Goal: Task Accomplishment & Management: Complete application form

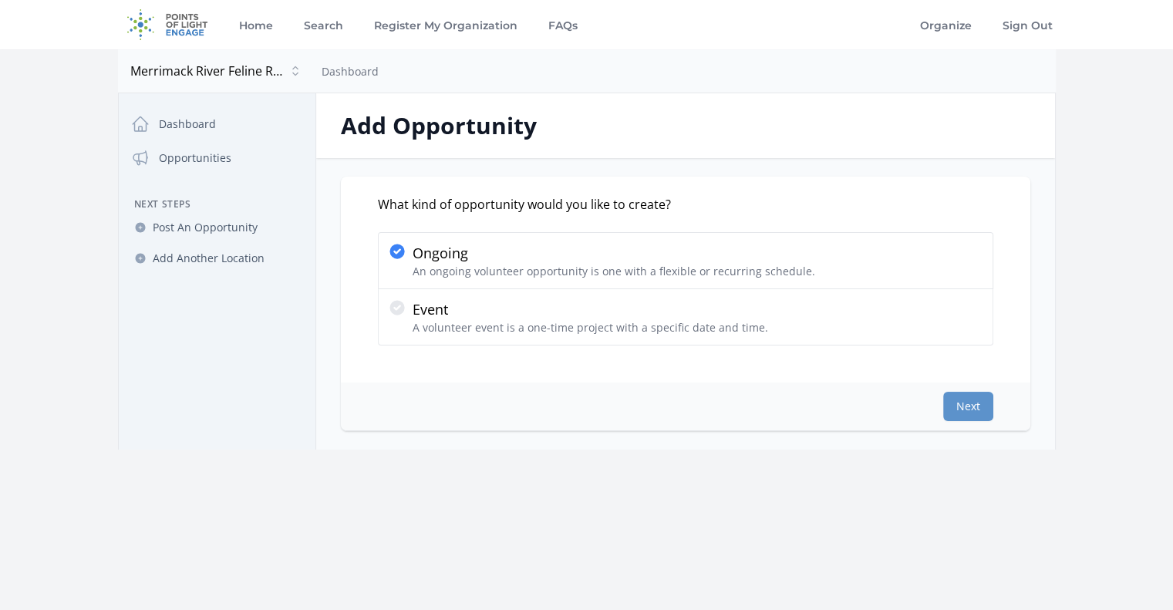
click at [182, 27] on img at bounding box center [168, 24] width 100 height 49
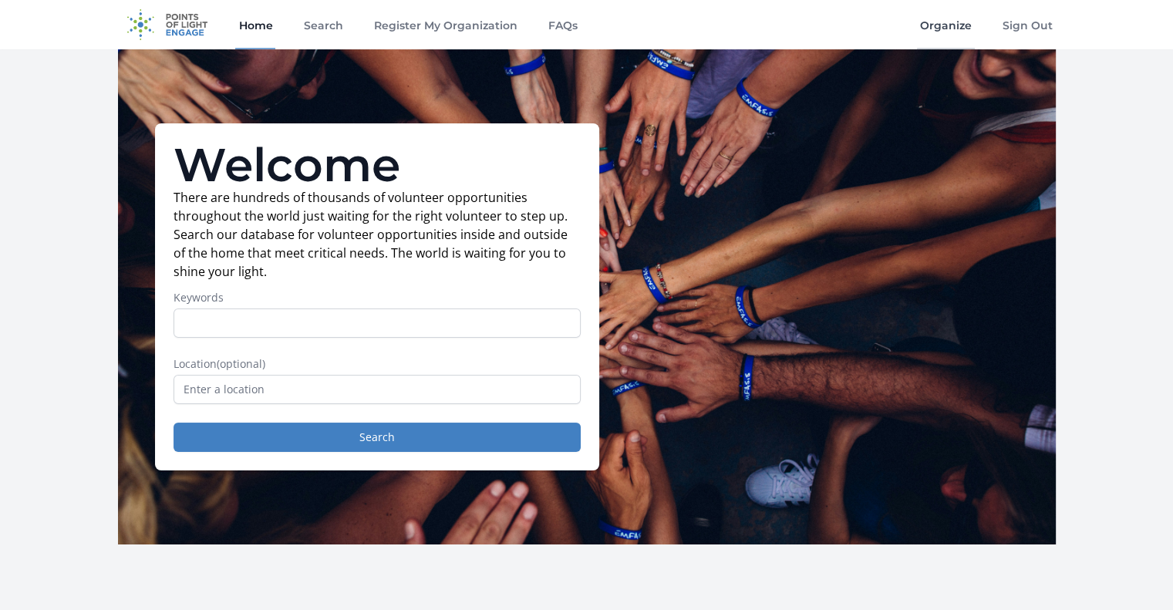
click at [944, 25] on link "Organize" at bounding box center [946, 24] width 58 height 49
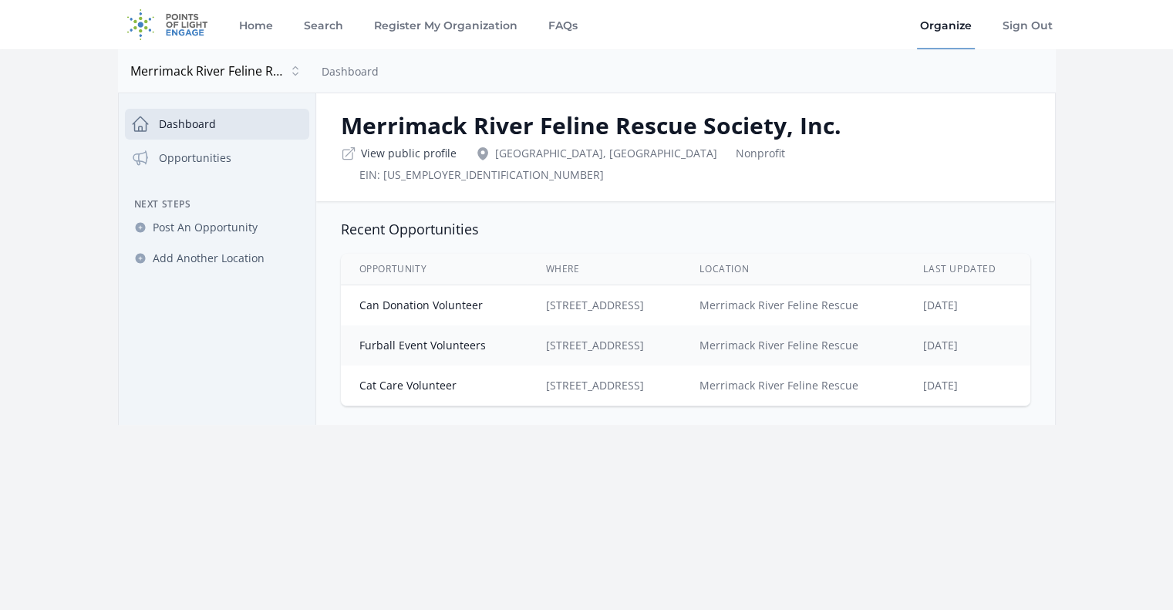
click at [402, 147] on link "View public profile" at bounding box center [409, 153] width 96 height 15
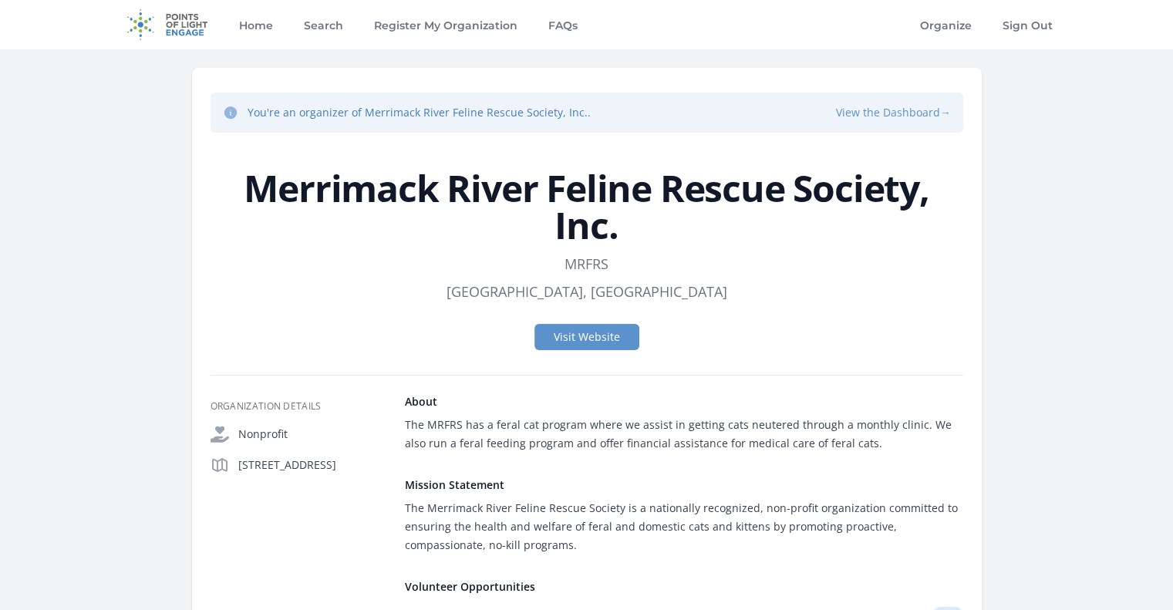
click at [913, 110] on button "View the Dashboard →" at bounding box center [893, 112] width 115 height 15
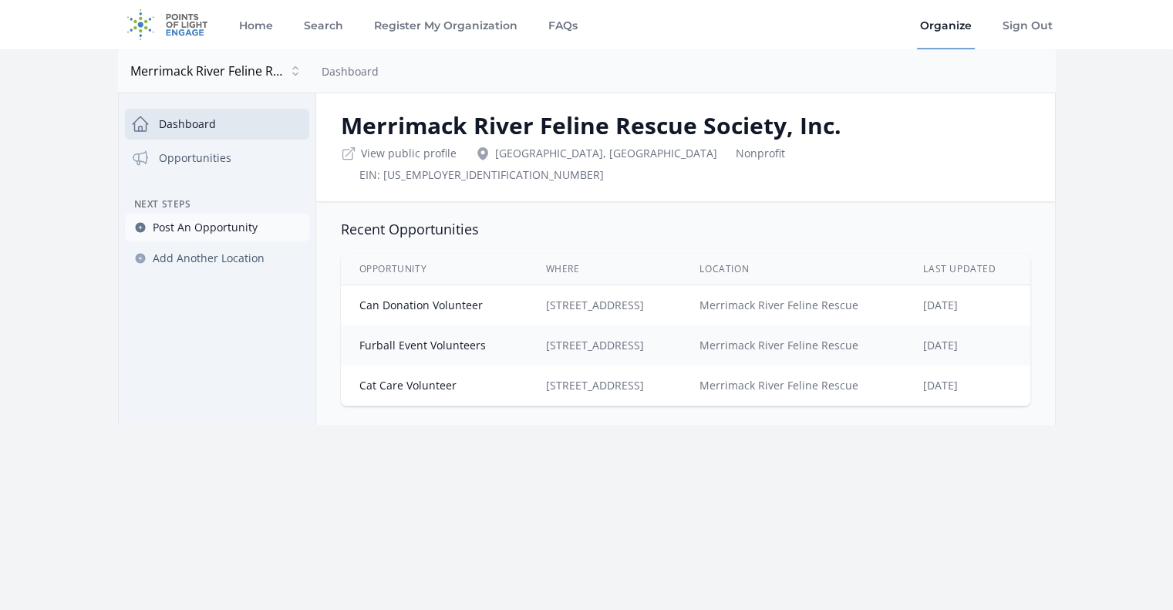
click at [185, 231] on span "Post An Opportunity" at bounding box center [205, 227] width 105 height 15
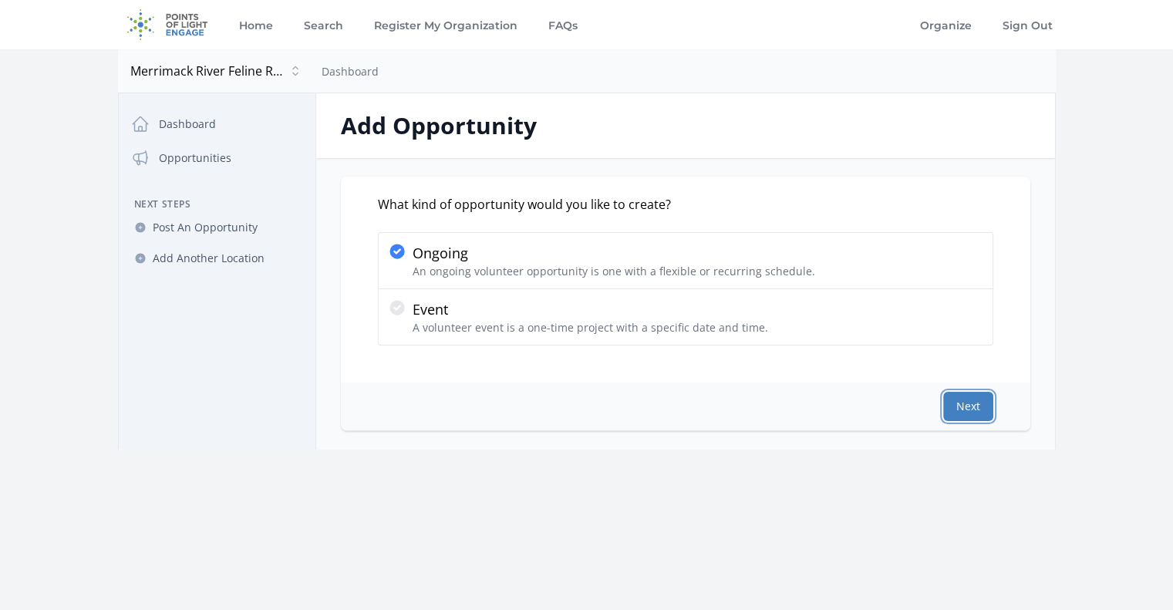
click at [955, 392] on button "Next" at bounding box center [968, 406] width 50 height 29
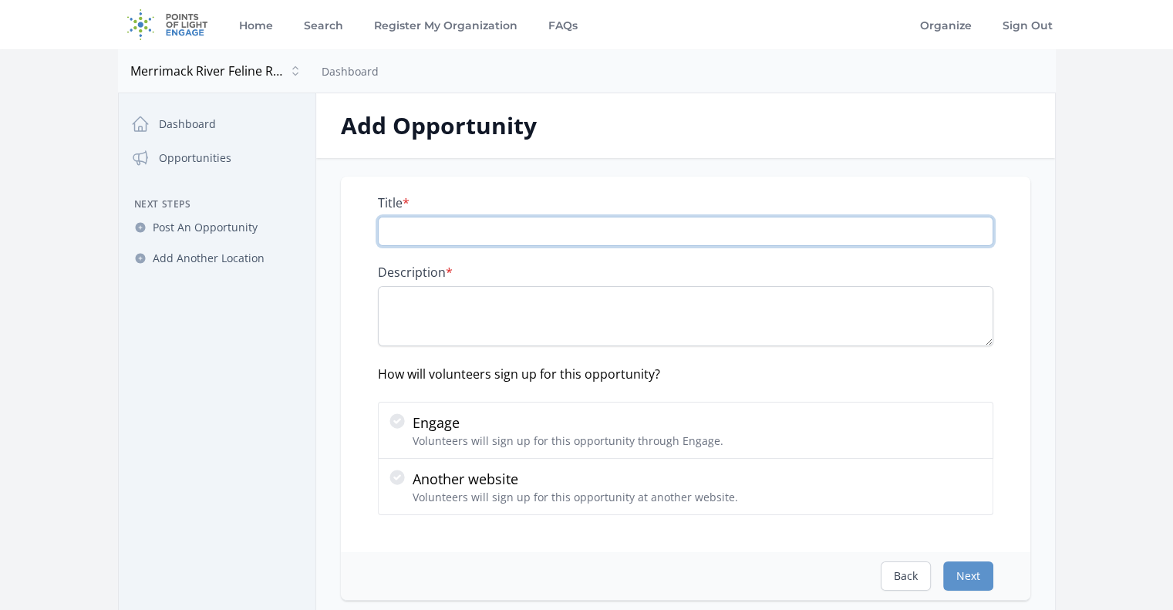
click at [441, 234] on input "Title *" at bounding box center [686, 231] width 616 height 29
paste input "[DATE] TNR Clinic Volunteer"
type input "[DATE] TNR Clinic Volunteer"
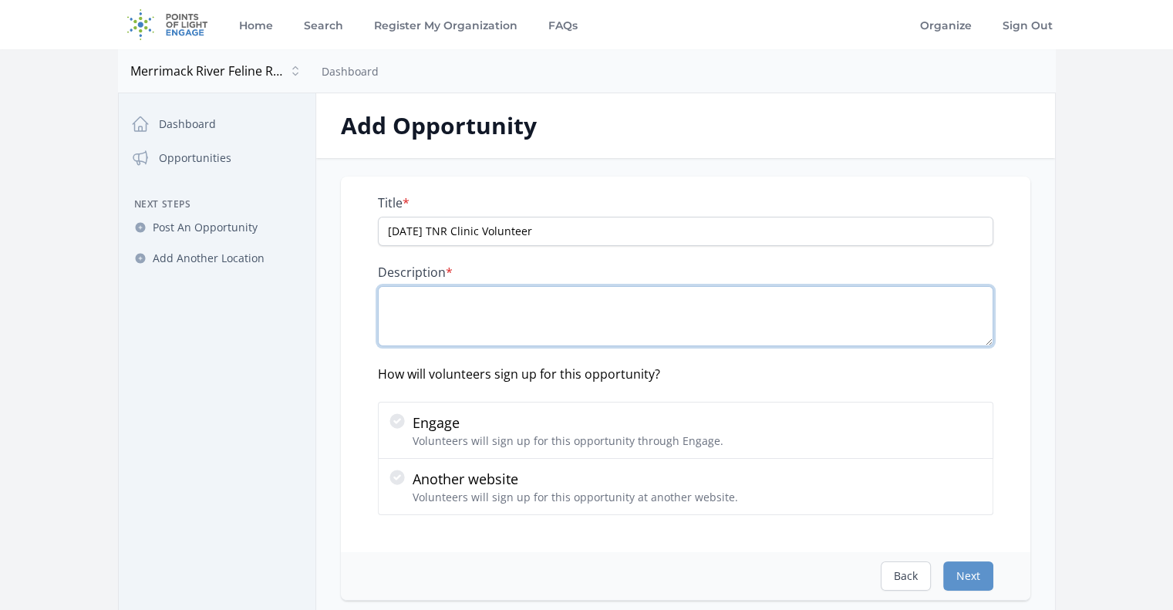
click at [450, 295] on textarea "Description *" at bounding box center [686, 316] width 616 height 60
paste textarea "Join our team to help run MRFRS’ monthly Trap-Neuter-Return (TNR) clinics, Marc…"
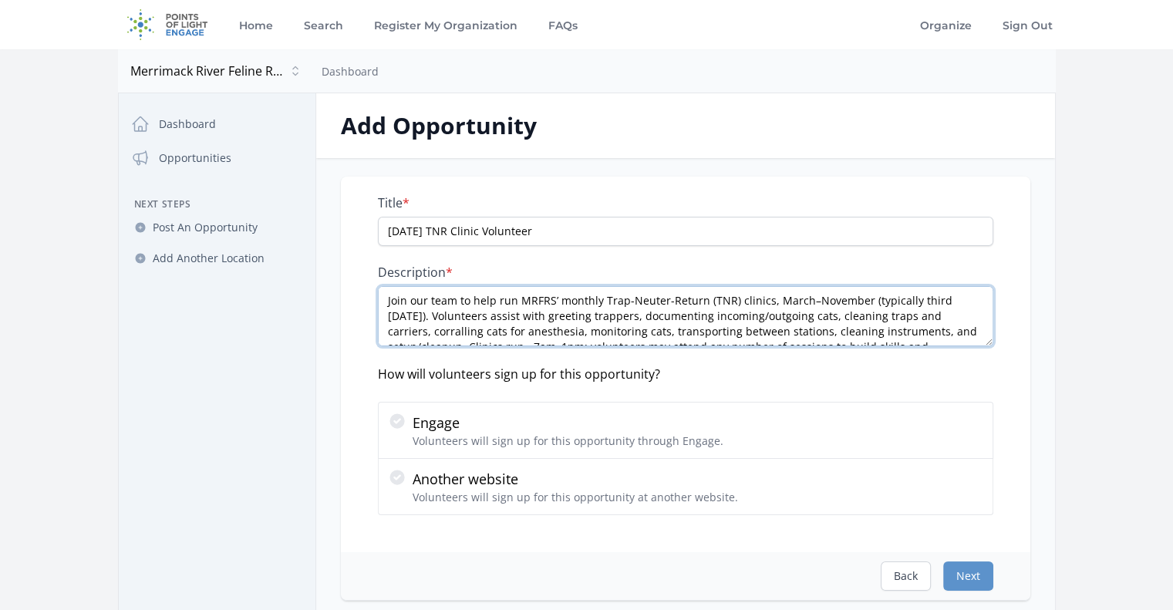
scroll to position [8, 0]
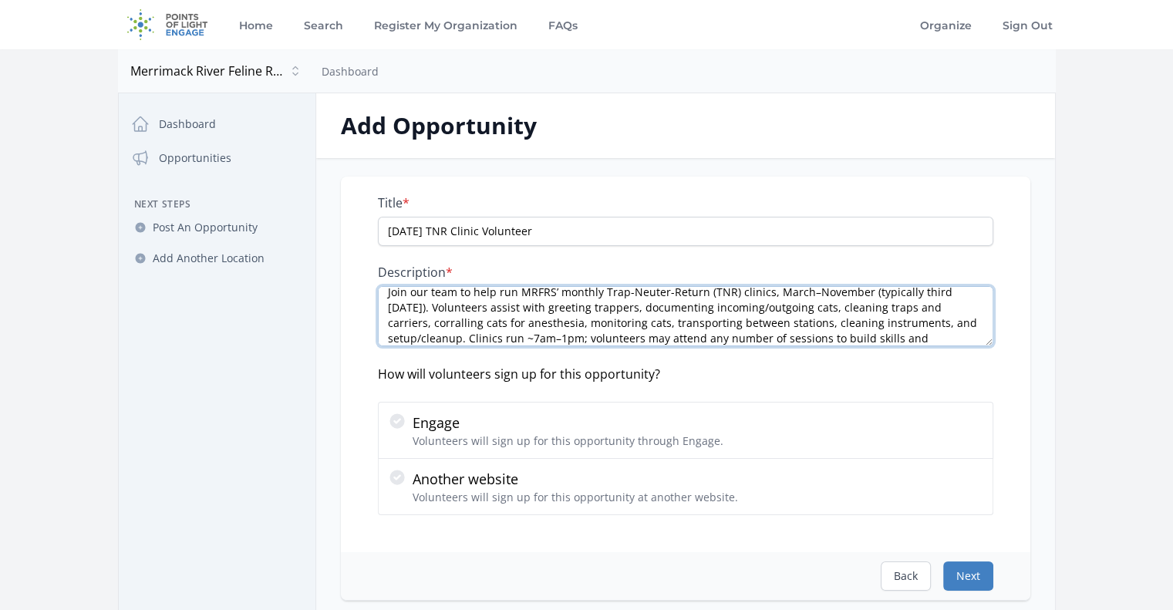
type textarea "Join our team to help run MRFRS’ monthly Trap-Neuter-Return (TNR) clinics, Marc…"
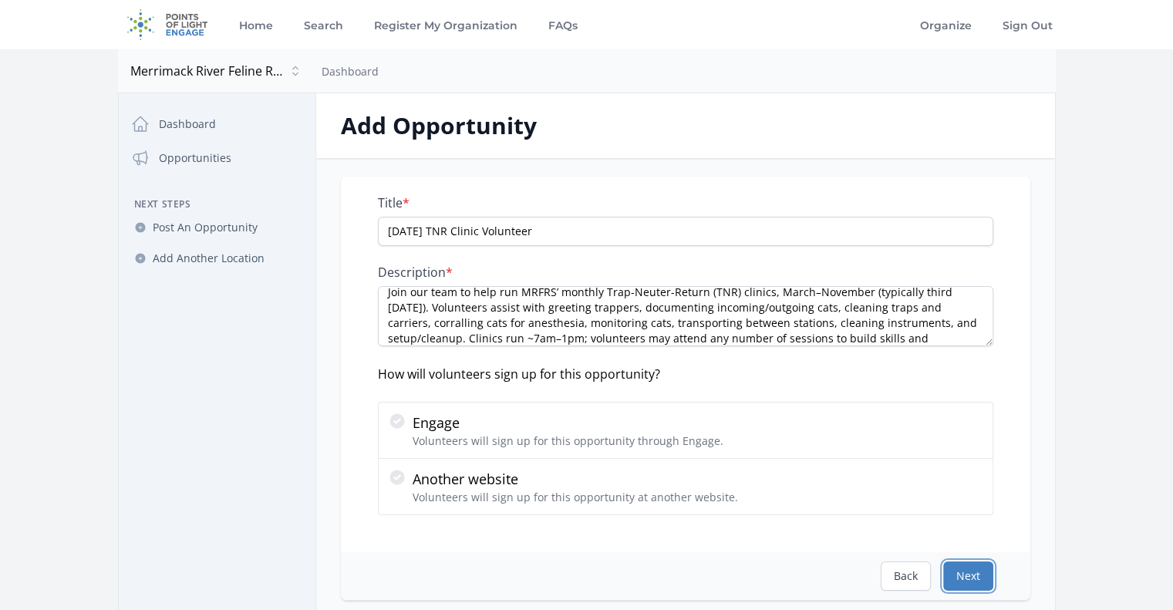
click at [956, 578] on button "Next" at bounding box center [968, 576] width 50 height 29
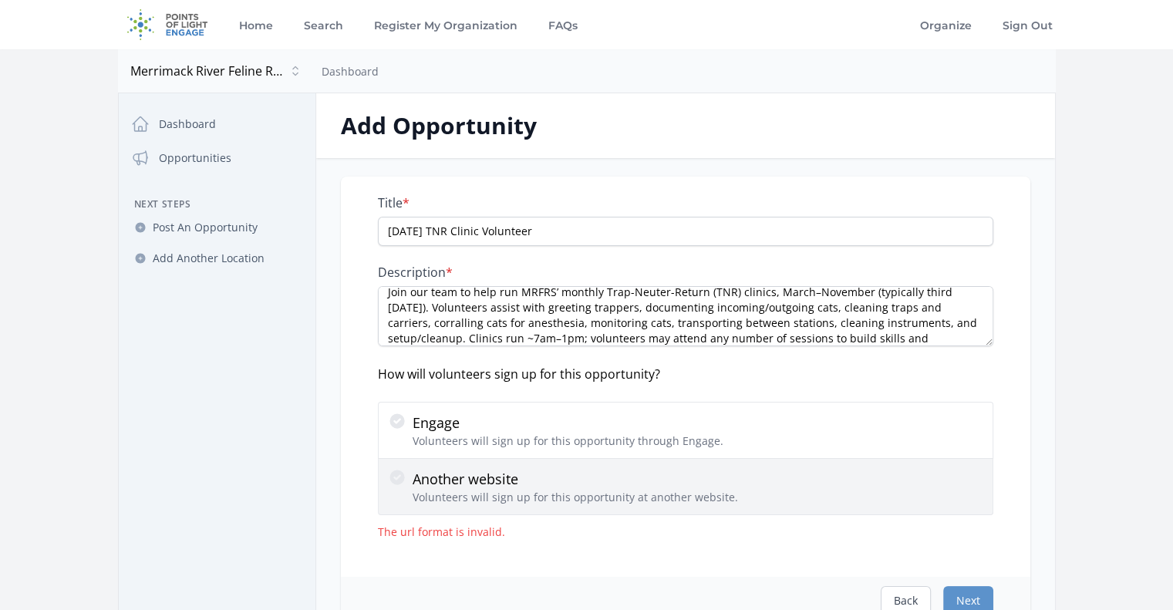
click at [632, 481] on p "Another website" at bounding box center [576, 479] width 326 height 22
click at [0, 0] on input "Another website Volunteers will sign up for this opportunity at another website." at bounding box center [0, 0] width 0 height 0
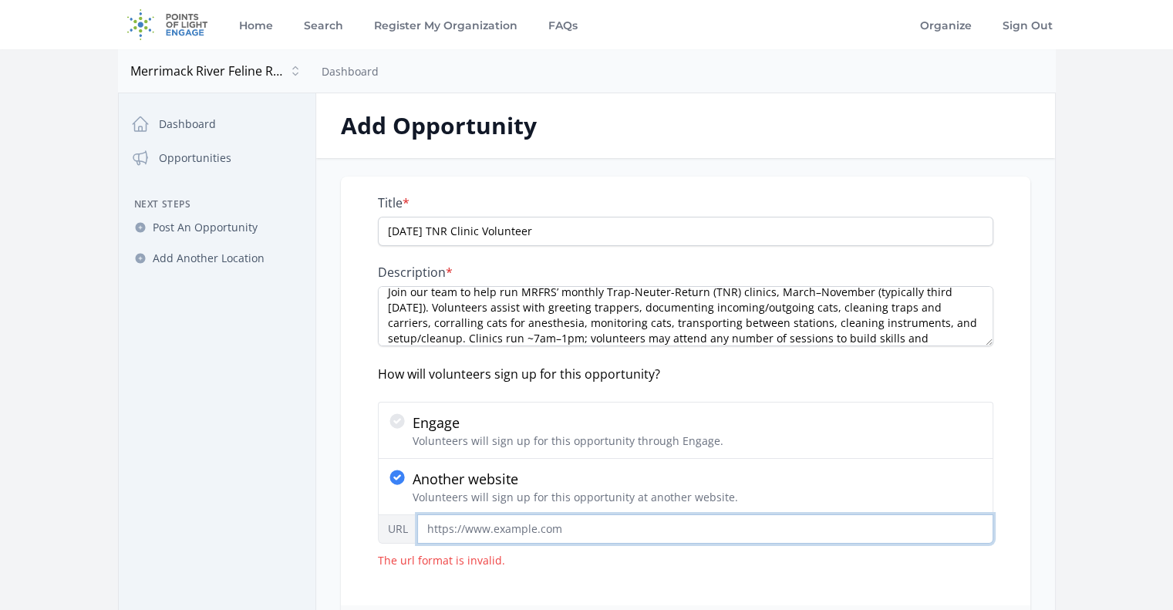
click at [546, 529] on input "URL" at bounding box center [705, 528] width 576 height 29
paste input "https://www.volgistics.com/appform/2020648272"
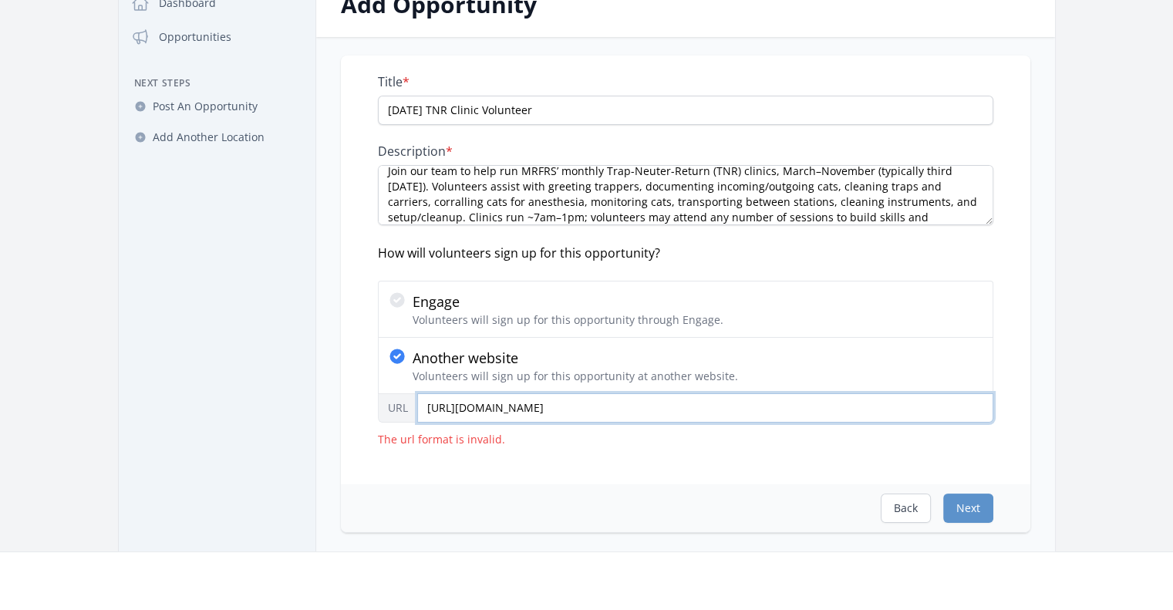
scroll to position [154, 0]
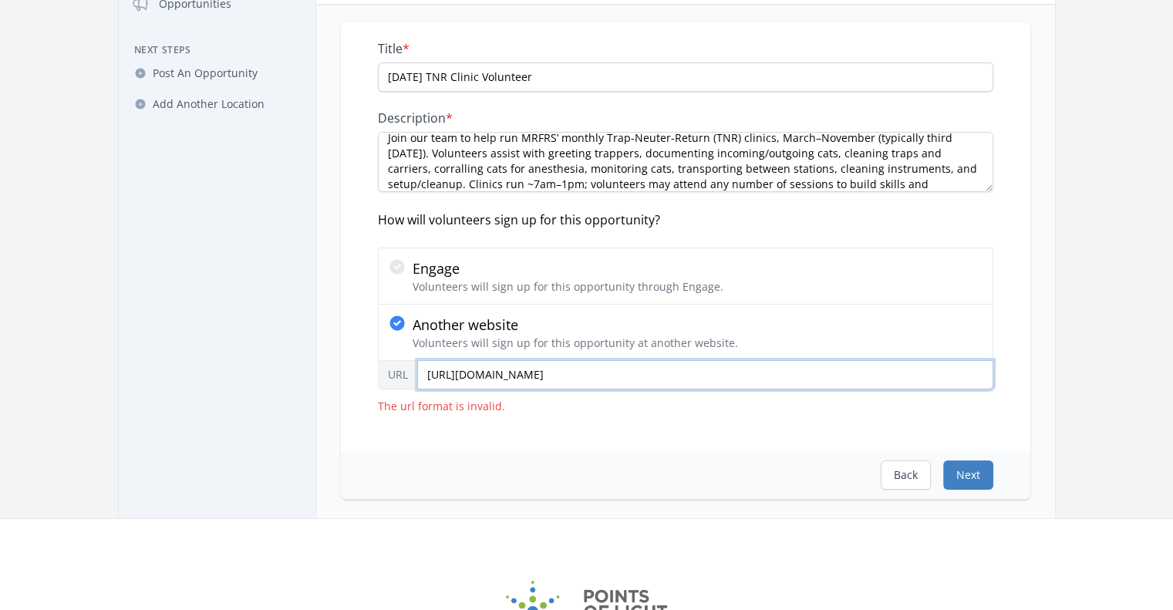
type input "https://www.volgistics.com/appform/2020648272"
click at [987, 481] on button "Next" at bounding box center [968, 474] width 50 height 29
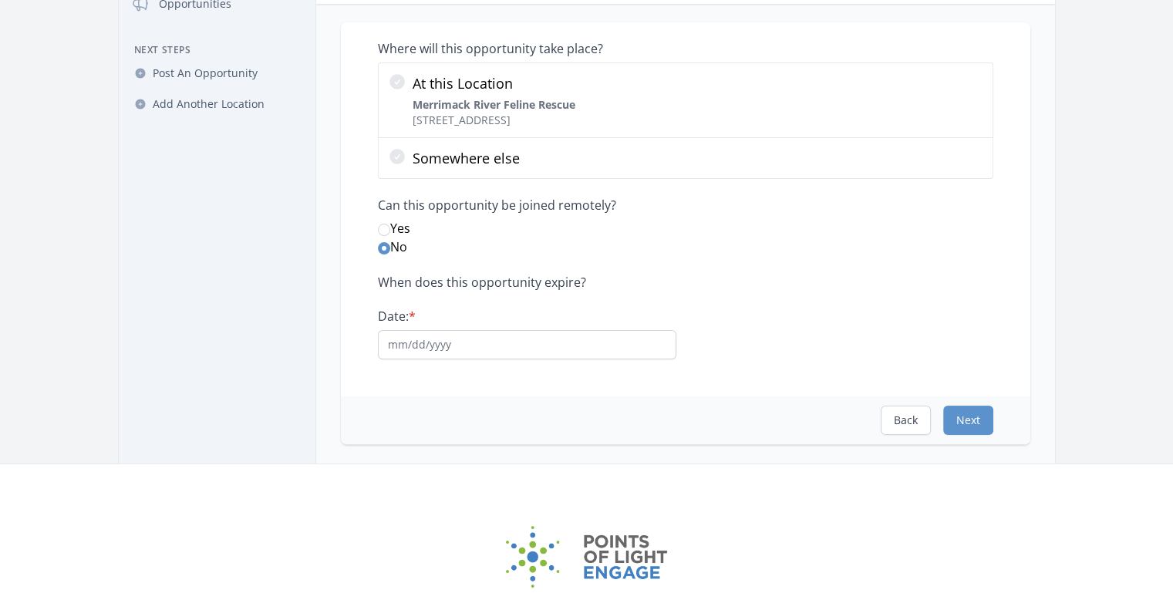
scroll to position [0, 0]
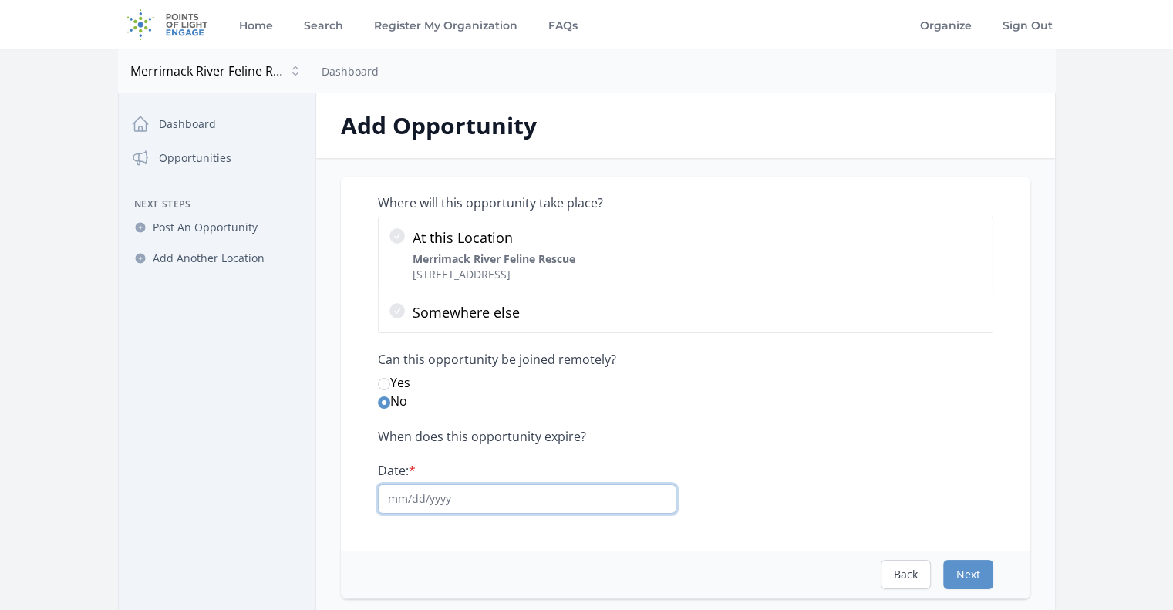
click at [506, 491] on input "Date: *" at bounding box center [527, 498] width 299 height 29
type input "08/14/2026"
click at [818, 425] on div "Where will this opportunity take place? At this Location Merrimack River Feline…" at bounding box center [686, 354] width 616 height 319
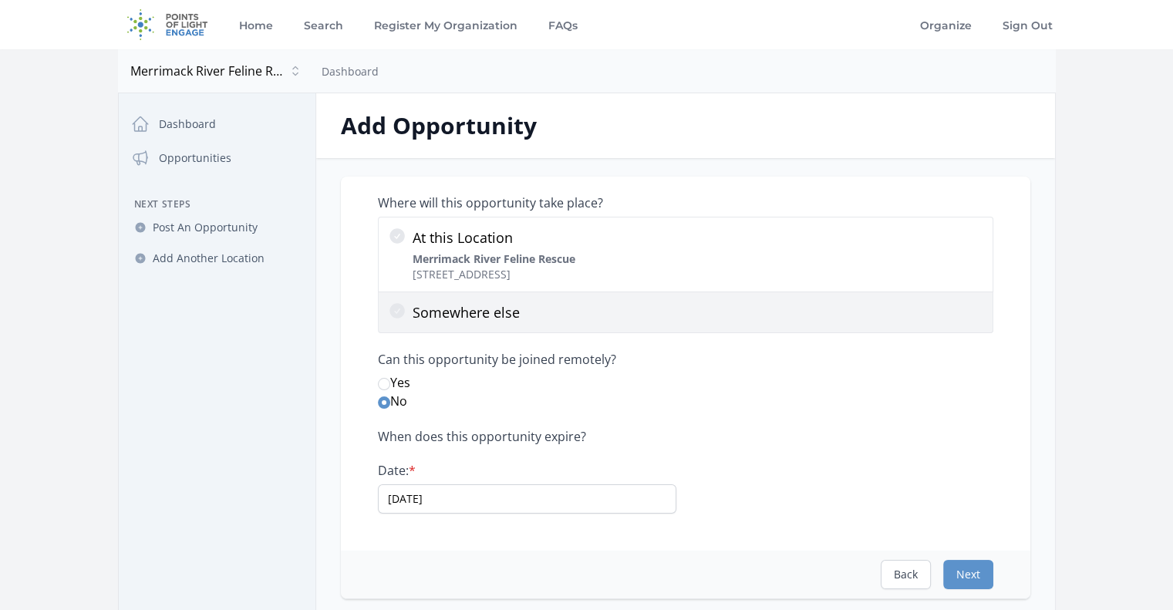
click at [487, 319] on p "Somewhere else" at bounding box center [698, 313] width 571 height 22
click at [0, 0] on input "Somewhere else" at bounding box center [0, 0] width 0 height 0
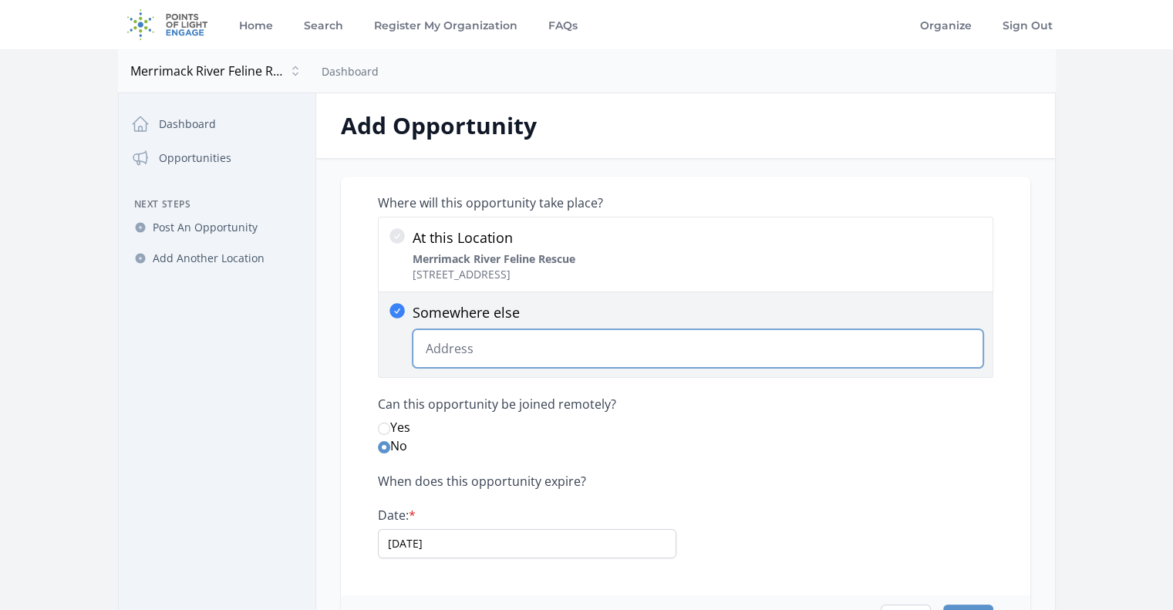
click at [500, 345] on input "Somewhere else Change Predictions" at bounding box center [698, 348] width 571 height 39
paste input "MSPCA at Nevins Farm"
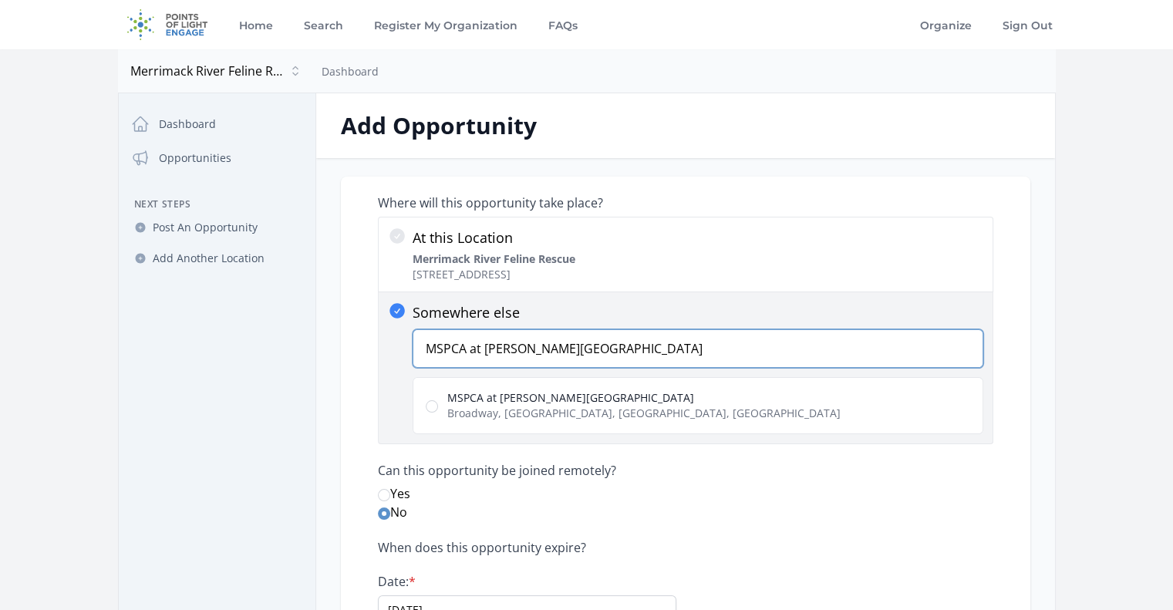
type input "MSPCA at Nevins Farm"
click at [585, 393] on span "MSPCA at Nevins Farm" at bounding box center [643, 397] width 393 height 15
click at [438, 400] on input "MSPCA at Nevins Farm Broadway, Methuen, MA, USA" at bounding box center [432, 406] width 12 height 12
radio input "true"
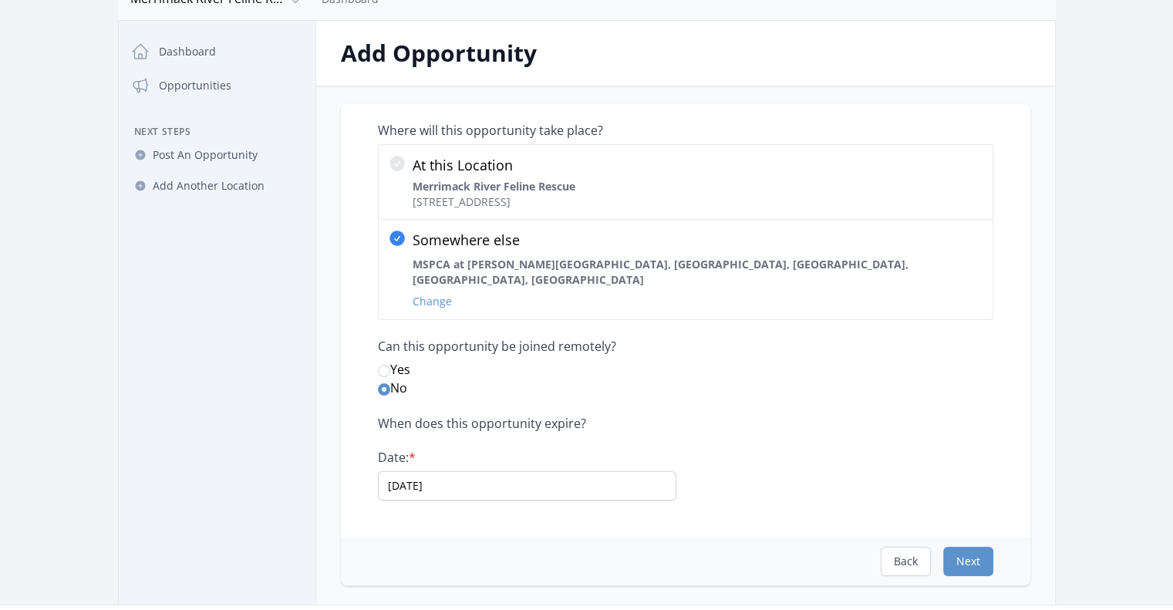
scroll to position [154, 0]
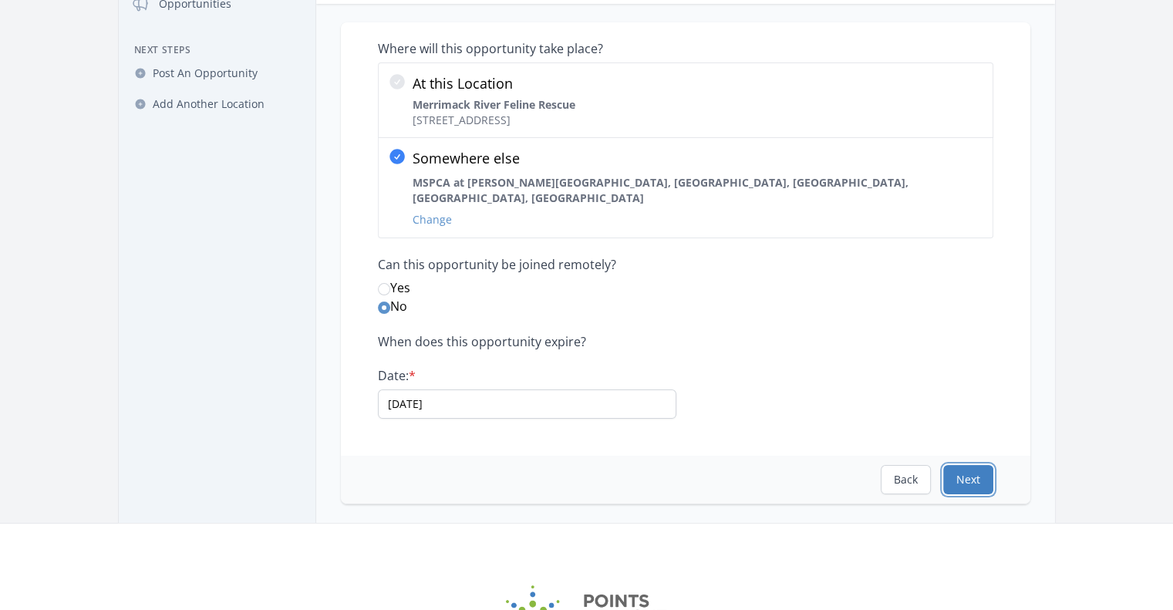
click at [969, 465] on button "Next" at bounding box center [968, 479] width 50 height 29
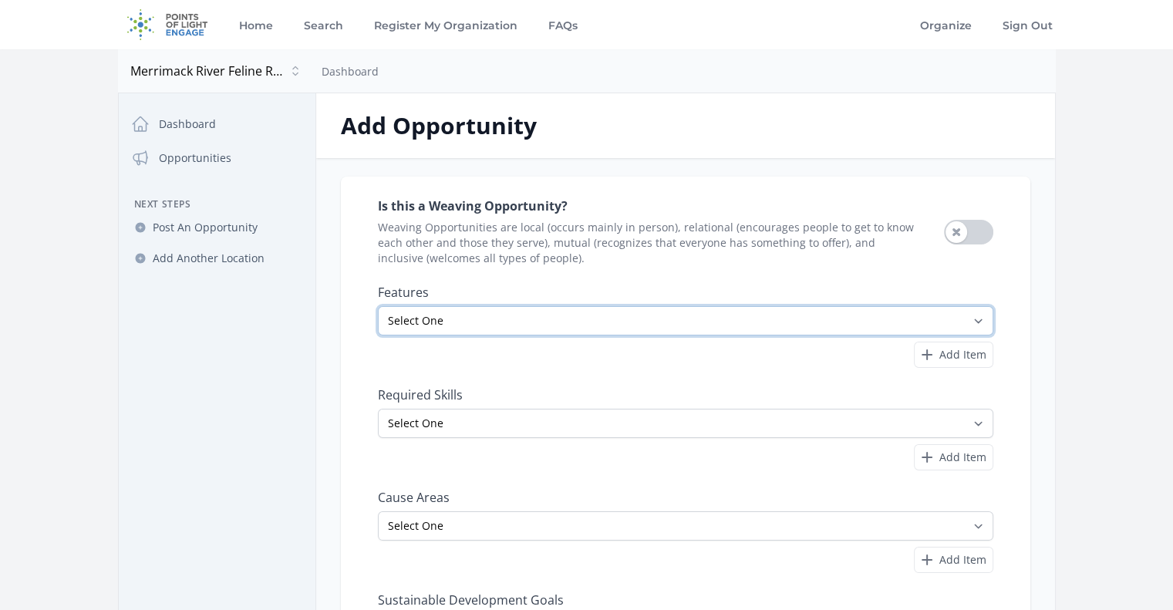
click at [972, 312] on select "Select One All Ages Court-Ordered Eligible Good for Families Good for Groups Go…" at bounding box center [686, 320] width 616 height 29
select select "Minimum Age 18"
click at [378, 306] on select "Select One All Ages Court-Ordered Eligible Good for Families Good for Groups Go…" at bounding box center [686, 320] width 616 height 29
click at [977, 357] on span "Add Item" at bounding box center [962, 354] width 47 height 15
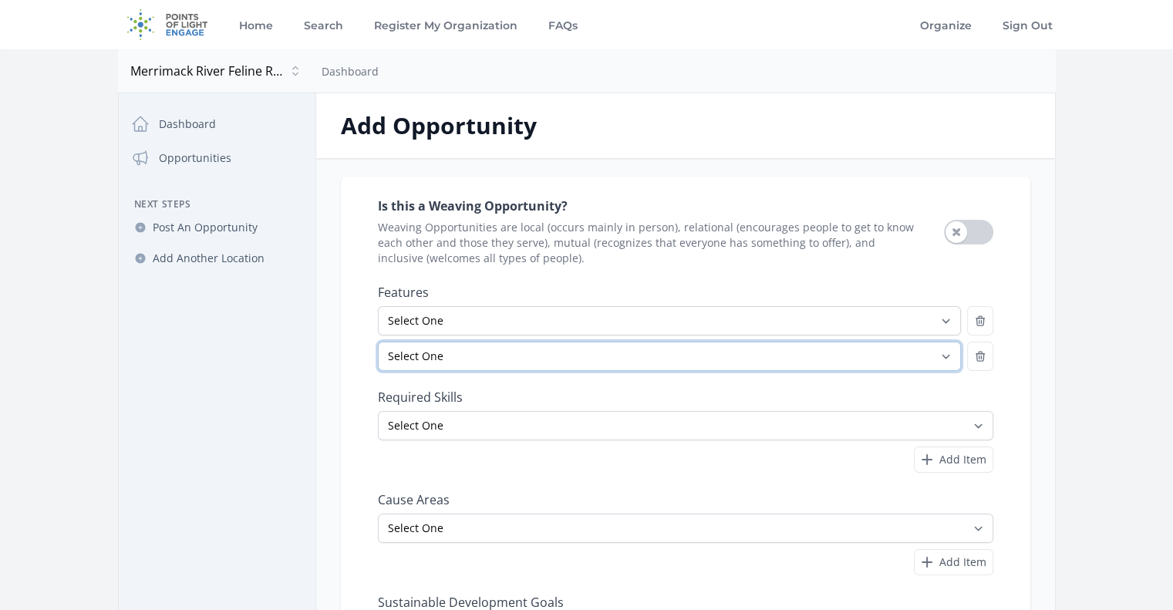
click at [679, 359] on select "Select One All Ages Court-Ordered Eligible Good for Families Good for Groups Go…" at bounding box center [669, 356] width 583 height 29
select select "Indoor Activity"
click at [378, 342] on select "Select One All Ages Court-Ordered Eligible Good for Families Good for Groups Go…" at bounding box center [669, 356] width 583 height 29
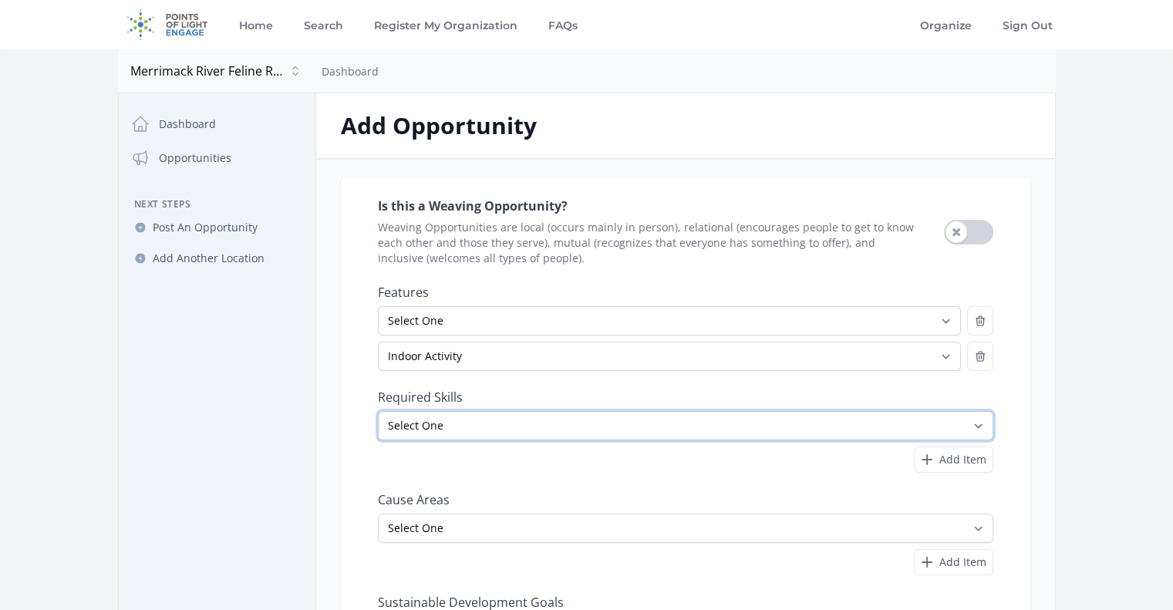
click at [574, 425] on select "Select One Accounting Advocacy Administrative Arts Board Service Business Skill…" at bounding box center [686, 425] width 616 height 29
click at [361, 351] on div "Is this a Weaving Opportunity? Weaving Opportunities are local (occurs mainly i…" at bounding box center [686, 446] width 690 height 539
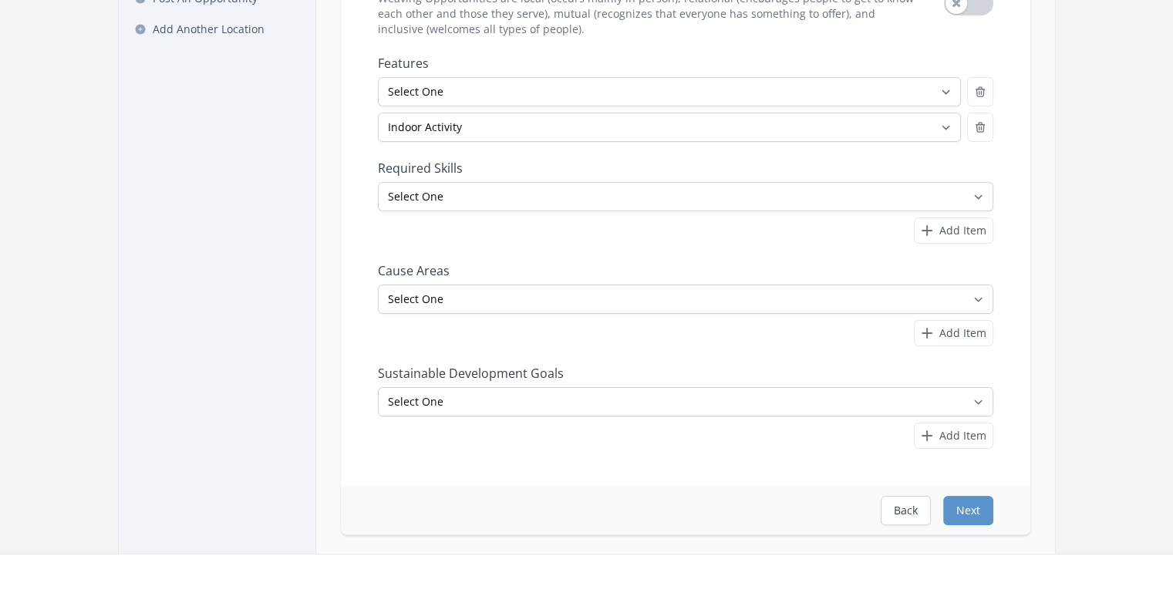
scroll to position [231, 0]
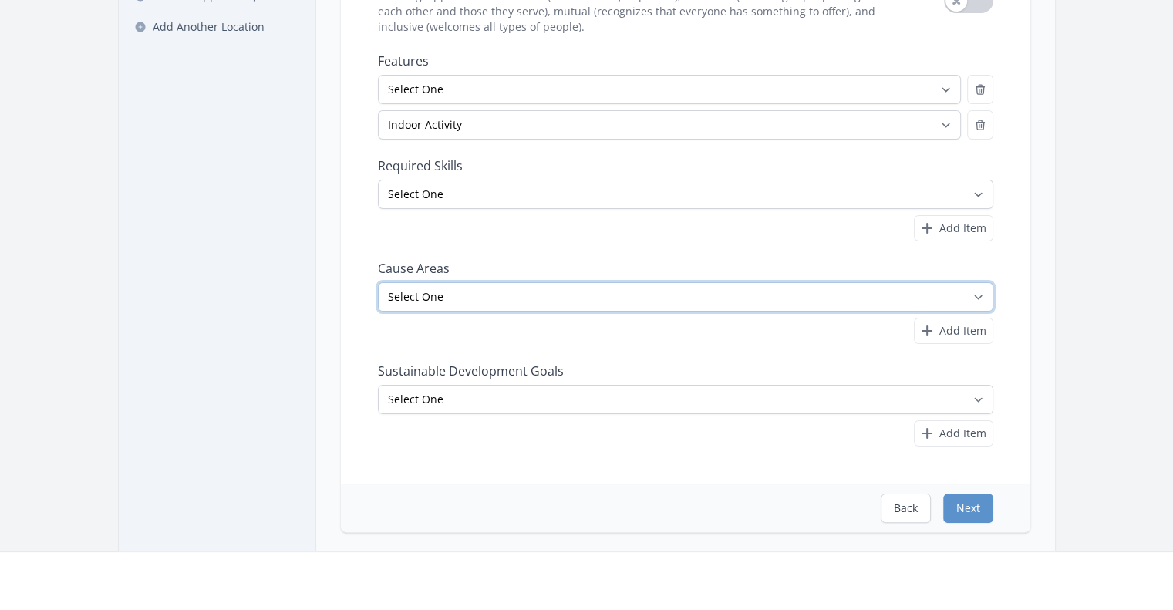
click at [522, 309] on select "Select One Adult Education Animals Arts & Culture Children & Youth Civil Rights…" at bounding box center [686, 296] width 616 height 29
select select "Animals"
click at [378, 282] on select "Select One Adult Education Animals Arts & Culture Children & Youth Civil Rights…" at bounding box center [686, 296] width 616 height 29
click at [580, 375] on label "Sustainable Development Goals" at bounding box center [686, 370] width 616 height 15
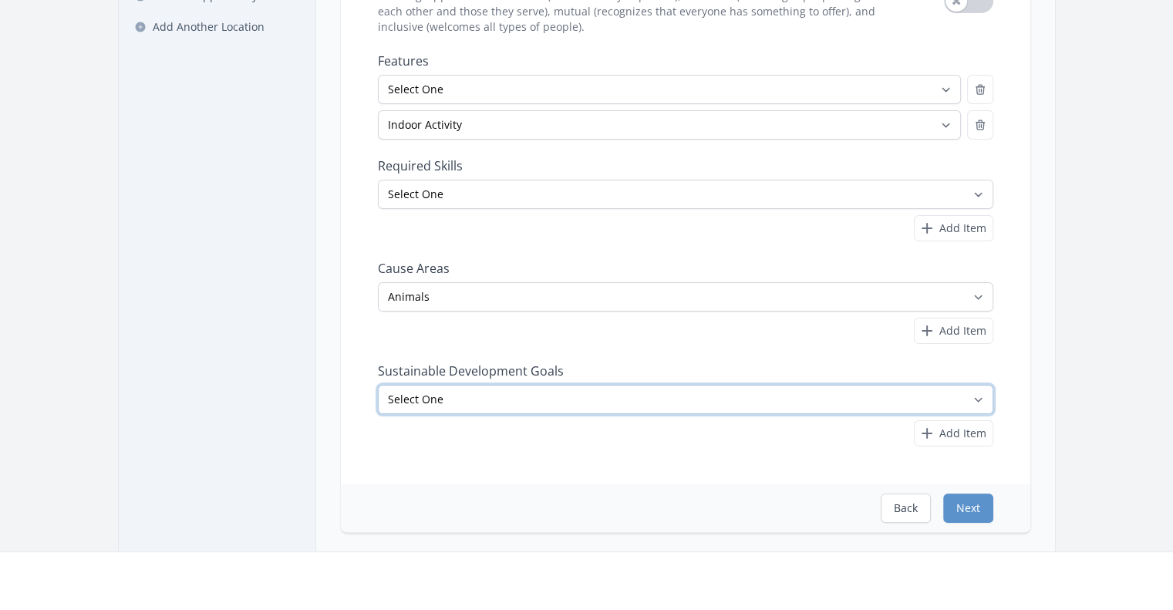
click at [580, 391] on select "Select One No Poverty Zero Hunger Good Health and Well-Being Quality Education …" at bounding box center [686, 399] width 616 height 29
select select "Sustainable Cities and Communities"
click at [378, 385] on select "Select One No Poverty Zero Hunger Good Health and Well-Being Quality Education …" at bounding box center [686, 399] width 616 height 29
select select "Sustainable Cities and Communities"
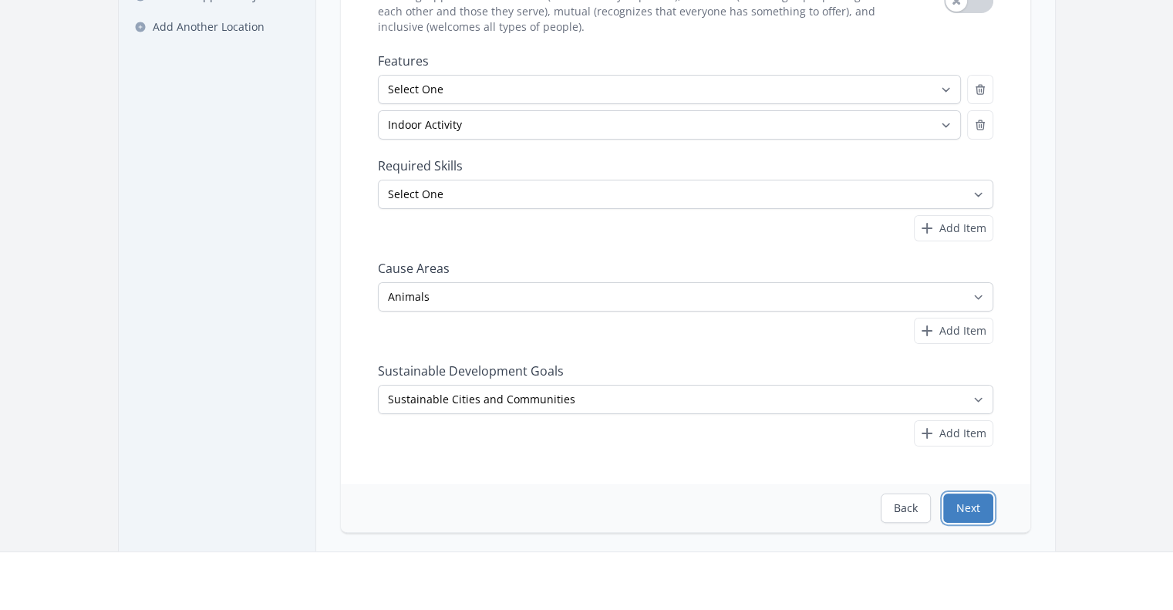
click at [966, 508] on button "Next" at bounding box center [968, 508] width 50 height 29
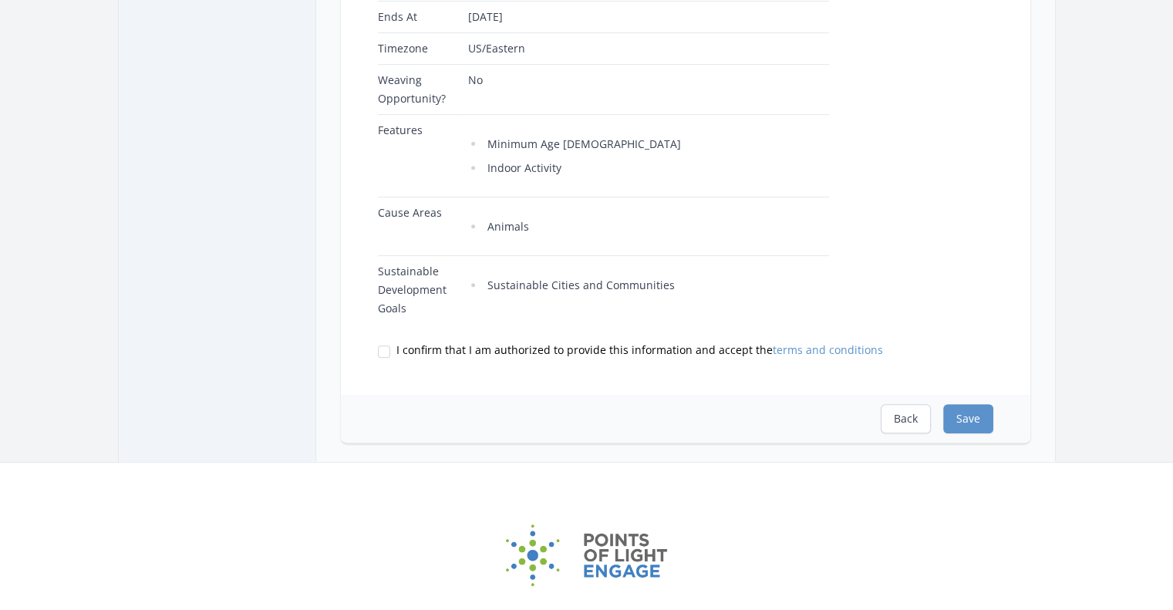
scroll to position [617, 0]
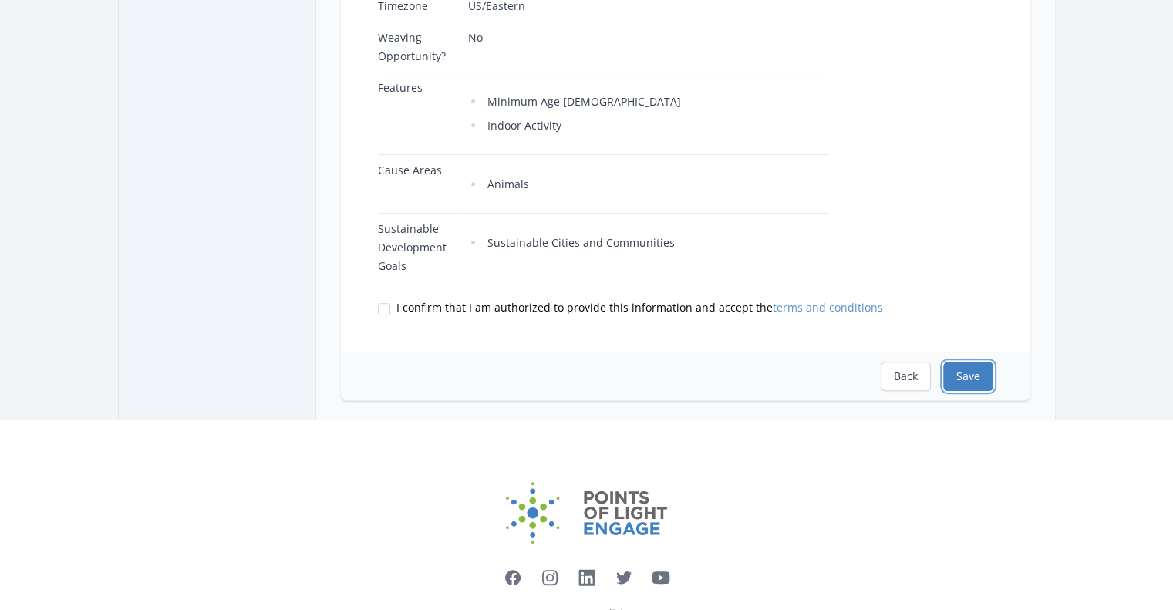
click at [970, 379] on button "Save" at bounding box center [968, 376] width 50 height 29
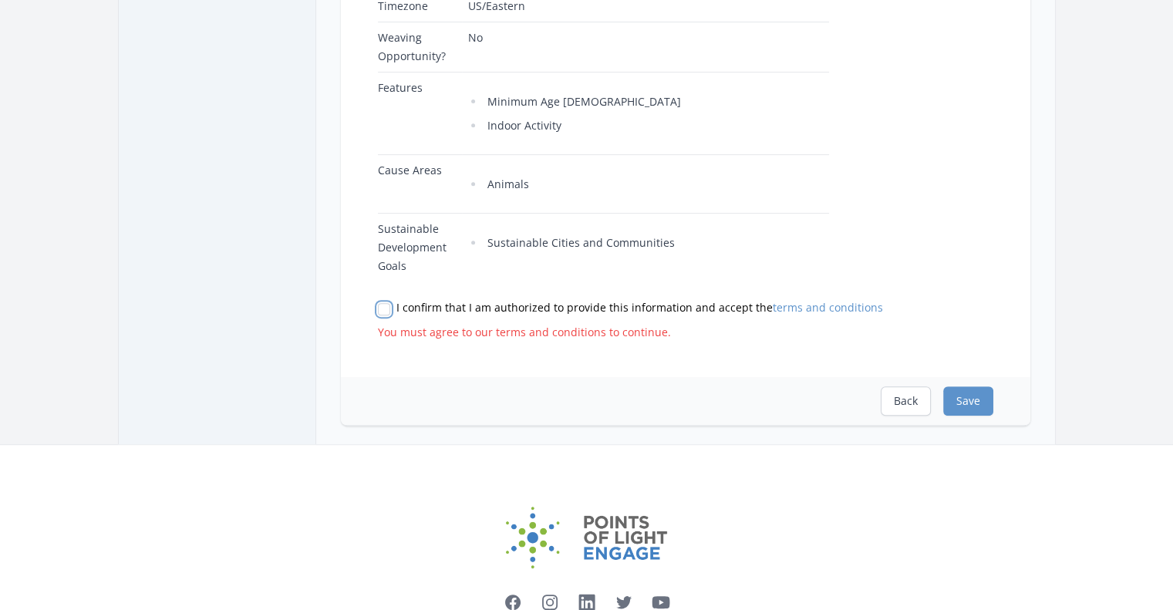
click at [382, 312] on input "I confirm that I am authorized to provide this information and accept the terms…" at bounding box center [384, 309] width 12 height 12
checkbox input "true"
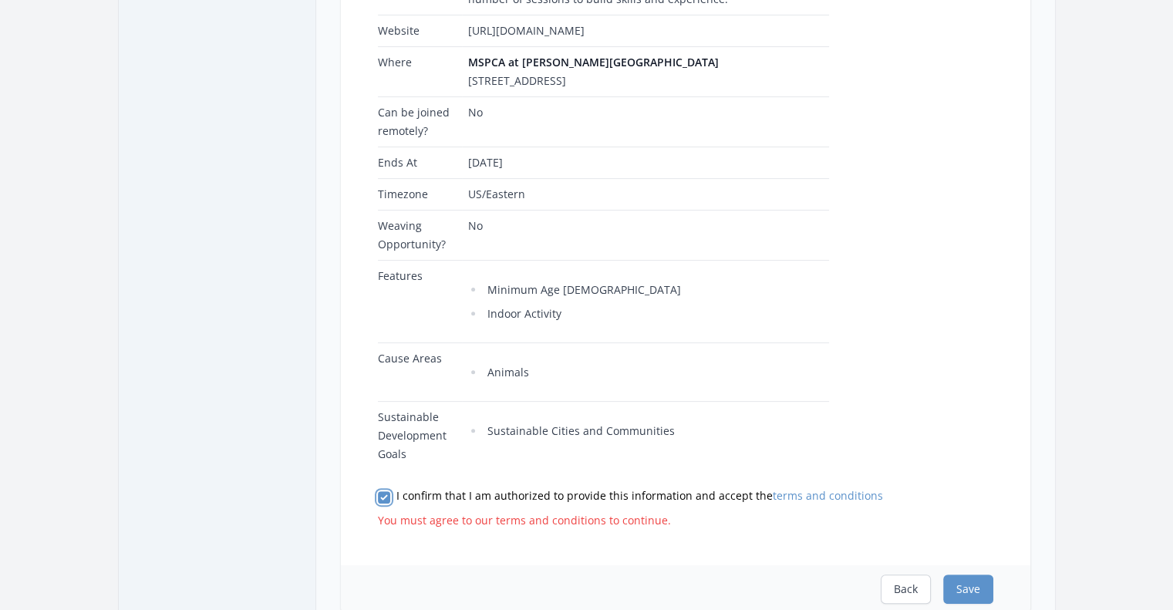
scroll to position [463, 0]
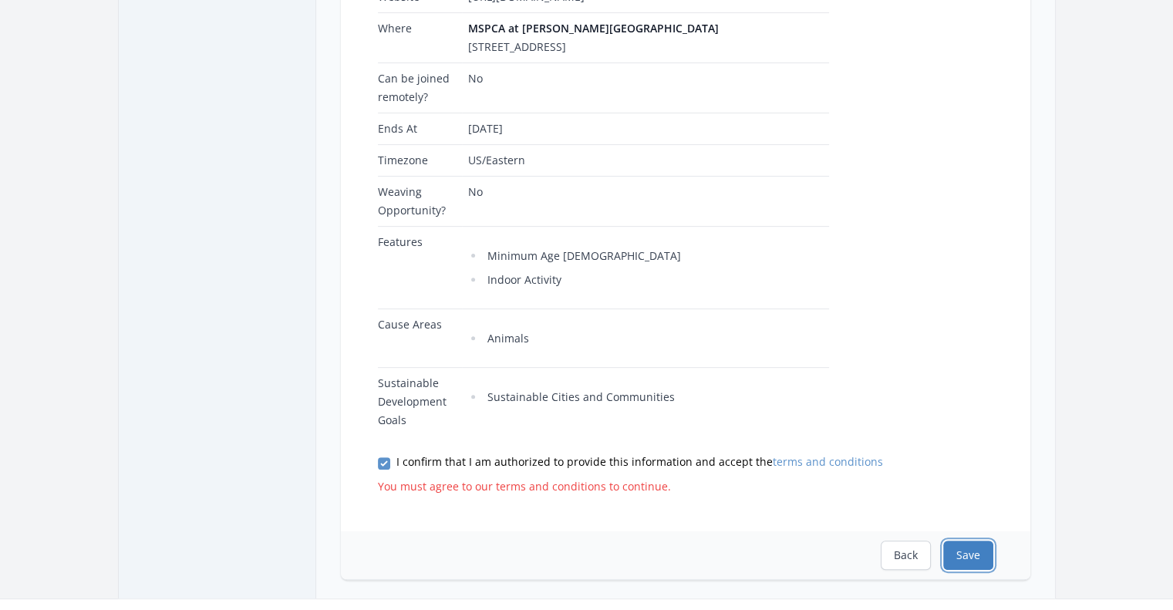
click at [987, 558] on button "Save" at bounding box center [968, 555] width 50 height 29
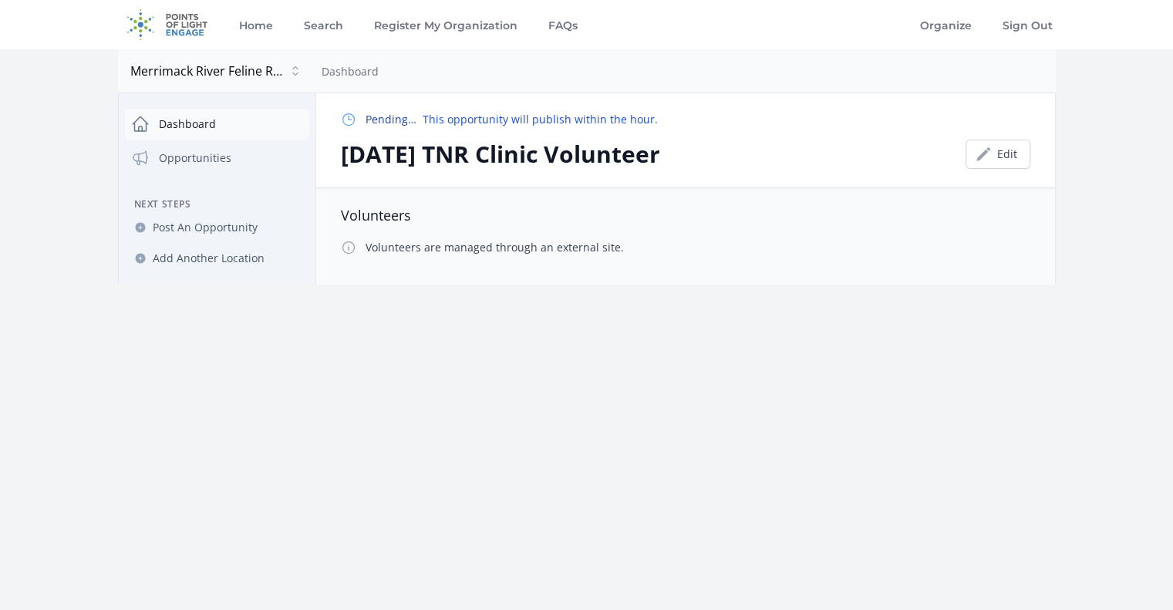
click at [185, 124] on link "Dashboard" at bounding box center [217, 124] width 184 height 31
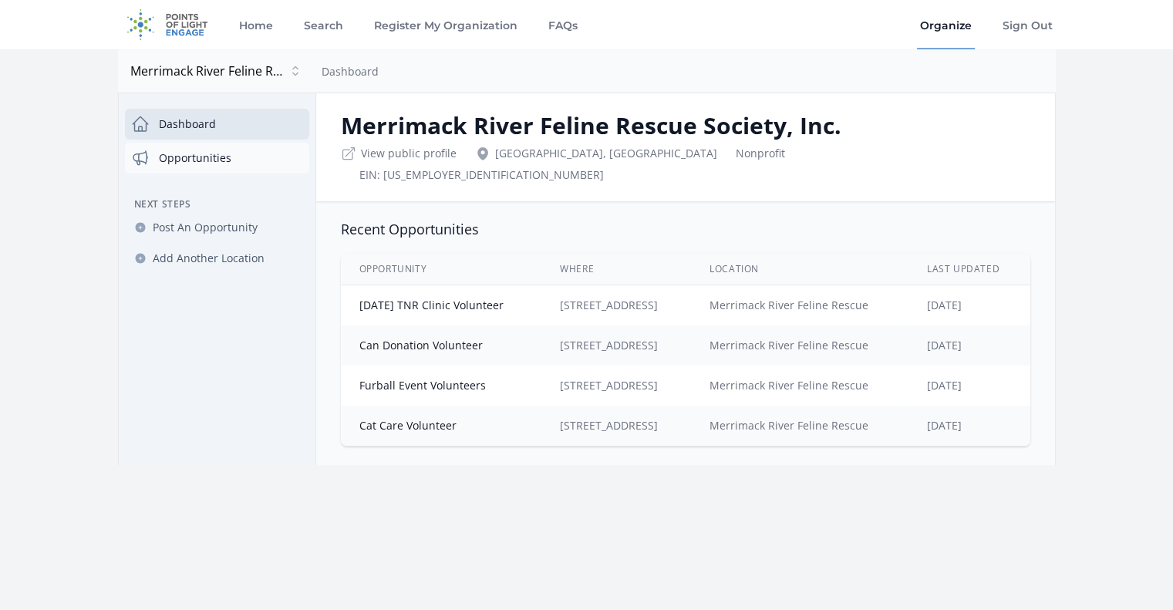
click at [208, 158] on link "Opportunities" at bounding box center [217, 158] width 184 height 31
click at [207, 158] on link "Opportunities" at bounding box center [217, 158] width 184 height 31
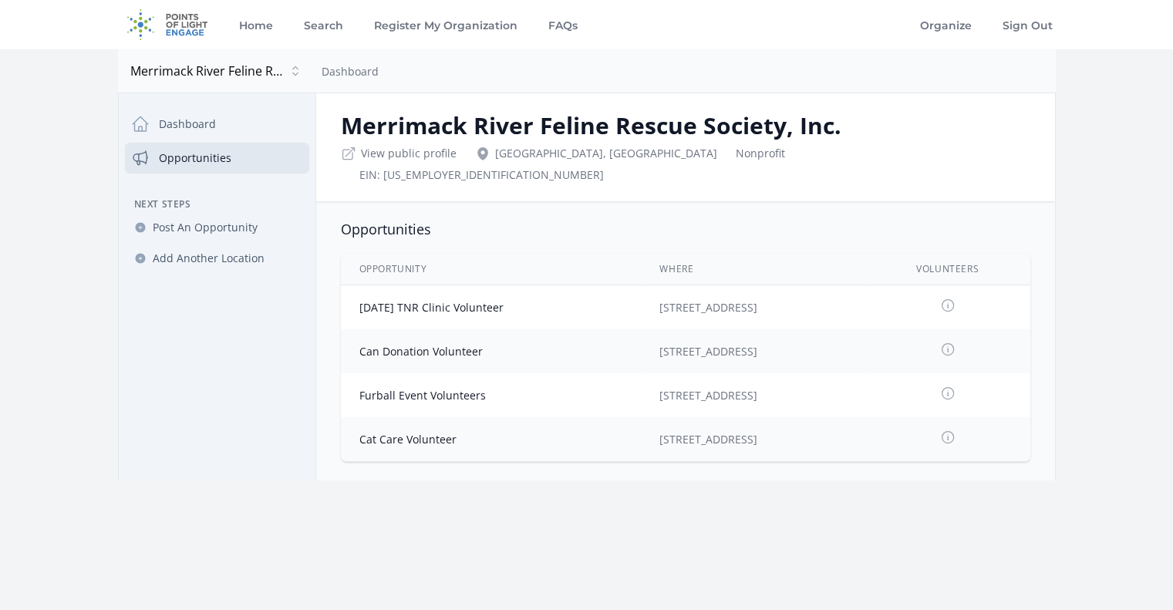
click at [951, 298] on icon at bounding box center [947, 305] width 15 height 15
click at [238, 117] on link "Dashboard" at bounding box center [217, 124] width 184 height 31
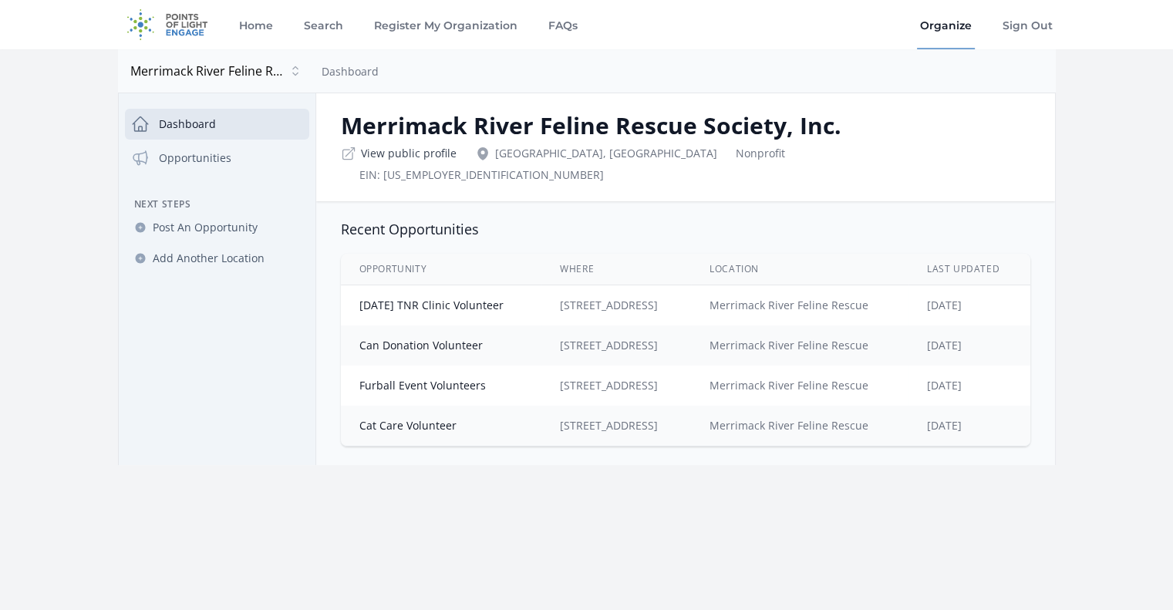
click at [441, 158] on link "View public profile" at bounding box center [409, 153] width 96 height 15
